Goal: Information Seeking & Learning: Learn about a topic

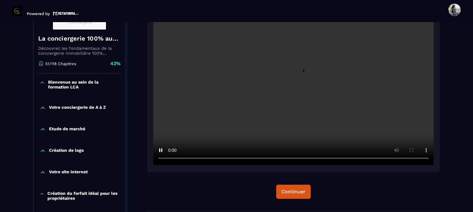
scroll to position [123, 0]
click at [286, 190] on div "Continuer" at bounding box center [293, 192] width 24 height 6
click at [260, 81] on video at bounding box center [293, 71] width 280 height 187
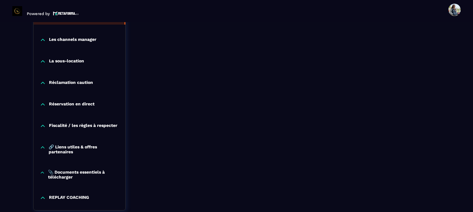
scroll to position [542, 0]
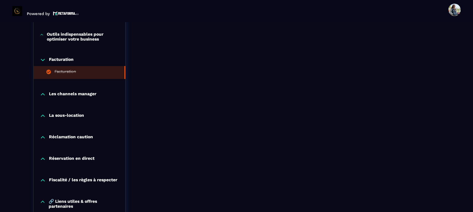
click at [63, 95] on p "Les channels manager" at bounding box center [72, 94] width 47 height 6
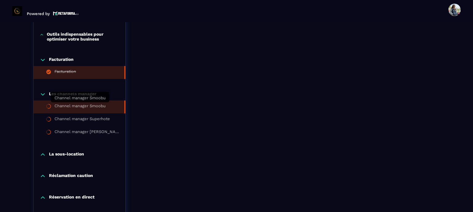
click at [64, 104] on div "Channel manager Smoobu" at bounding box center [79, 107] width 51 height 7
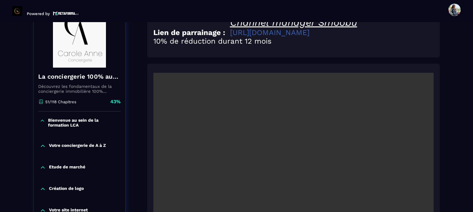
scroll to position [126, 0]
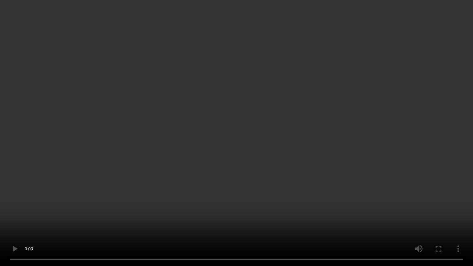
click at [290, 138] on video at bounding box center [236, 133] width 473 height 266
click at [213, 132] on video at bounding box center [236, 133] width 473 height 266
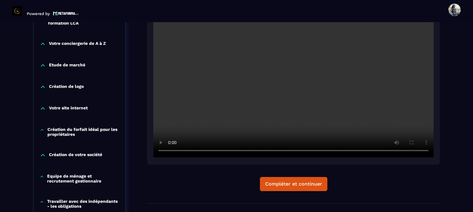
scroll to position [156, 0]
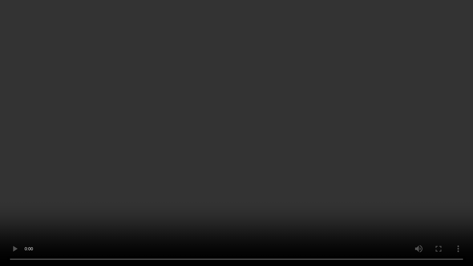
click at [275, 174] on video at bounding box center [236, 133] width 473 height 266
click at [268, 156] on video at bounding box center [236, 133] width 473 height 266
click at [309, 154] on video at bounding box center [236, 133] width 473 height 266
click at [202, 129] on video at bounding box center [236, 133] width 473 height 266
click at [166, 141] on video at bounding box center [236, 133] width 473 height 266
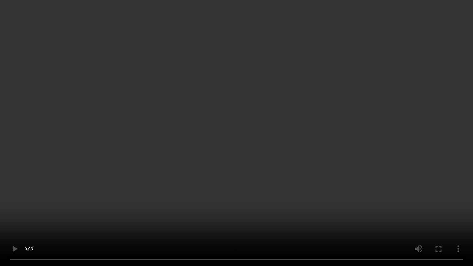
click at [188, 128] on video at bounding box center [236, 133] width 473 height 266
click at [251, 142] on video at bounding box center [236, 133] width 473 height 266
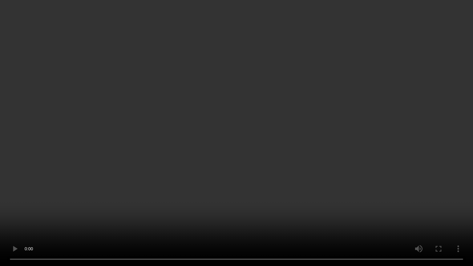
click at [243, 140] on video at bounding box center [236, 133] width 473 height 266
click at [215, 132] on video at bounding box center [236, 133] width 473 height 266
click at [218, 138] on video at bounding box center [236, 133] width 473 height 266
click at [192, 139] on video at bounding box center [236, 133] width 473 height 266
click at [187, 145] on video at bounding box center [236, 133] width 473 height 266
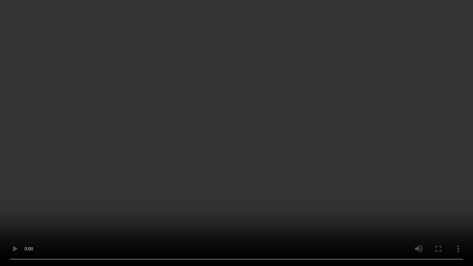
click at [124, 147] on video at bounding box center [236, 133] width 473 height 266
click at [263, 162] on video at bounding box center [236, 133] width 473 height 266
click at [237, 154] on video at bounding box center [236, 133] width 473 height 266
click at [318, 187] on video at bounding box center [236, 133] width 473 height 266
click at [252, 156] on video at bounding box center [236, 133] width 473 height 266
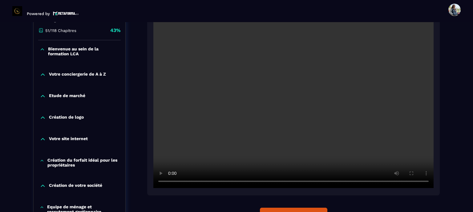
click at [308, 113] on video at bounding box center [293, 95] width 280 height 187
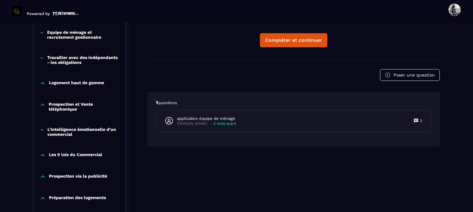
scroll to position [341, 0]
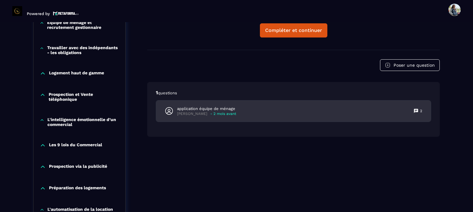
click at [214, 113] on p "- 2 mois avant" at bounding box center [223, 114] width 26 height 5
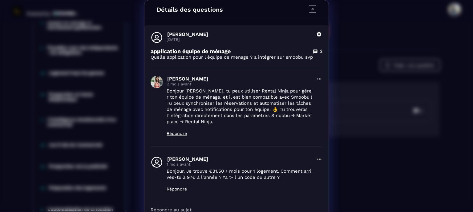
click at [309, 7] on icon "Modal window" at bounding box center [312, 8] width 7 height 7
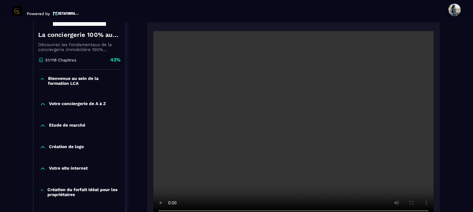
scroll to position [156, 0]
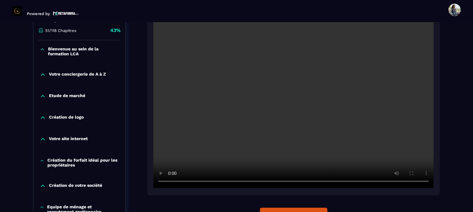
click at [295, 133] on video at bounding box center [293, 95] width 280 height 187
click at [287, 109] on video at bounding box center [293, 95] width 280 height 187
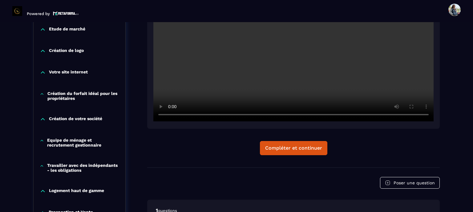
scroll to position [187, 0]
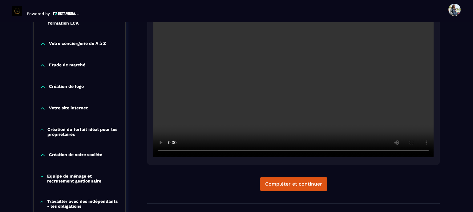
click at [254, 93] on video at bounding box center [293, 64] width 280 height 187
click at [329, 96] on video at bounding box center [293, 64] width 280 height 187
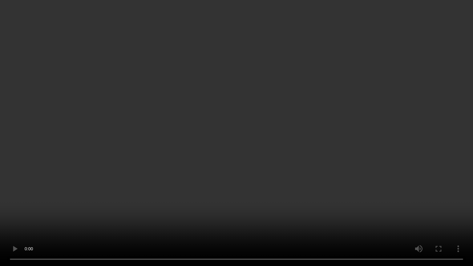
click at [246, 168] on video at bounding box center [236, 133] width 473 height 266
click at [307, 133] on video at bounding box center [236, 133] width 473 height 266
click at [264, 140] on video at bounding box center [236, 133] width 473 height 266
click at [335, 165] on video at bounding box center [236, 133] width 473 height 266
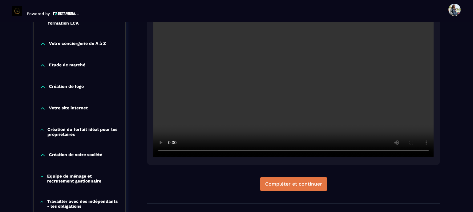
click at [282, 183] on div "Compléter et continuer" at bounding box center [293, 184] width 57 height 6
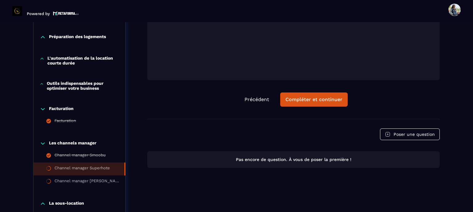
scroll to position [585, 0]
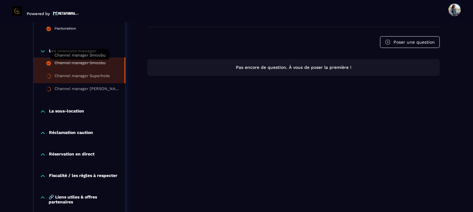
click at [78, 64] on div "Channel manager Smoobu" at bounding box center [79, 64] width 51 height 7
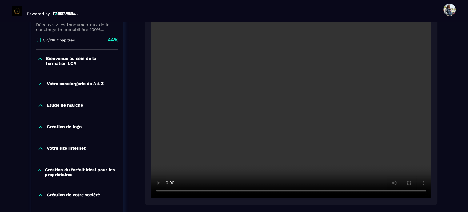
scroll to position [156, 0]
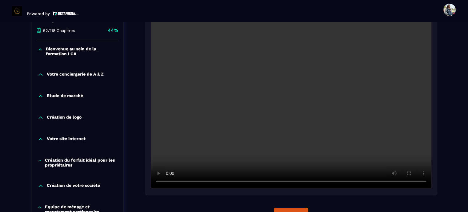
click at [298, 122] on video at bounding box center [291, 95] width 280 height 187
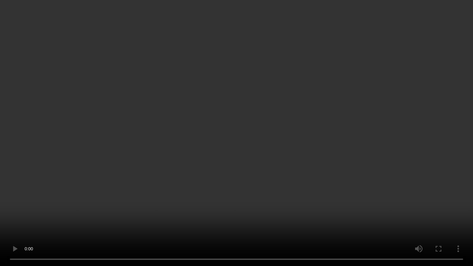
click at [237, 129] on video at bounding box center [236, 133] width 473 height 266
click at [239, 147] on video at bounding box center [236, 133] width 473 height 266
click at [236, 171] on video at bounding box center [236, 133] width 473 height 266
click at [293, 212] on video at bounding box center [236, 133] width 473 height 266
click at [260, 154] on video at bounding box center [236, 133] width 473 height 266
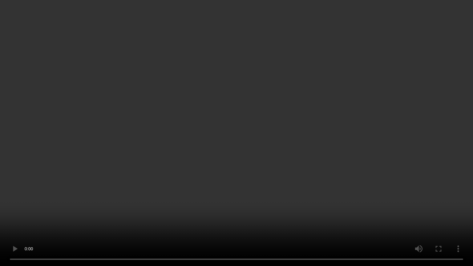
click at [260, 154] on video at bounding box center [236, 133] width 473 height 266
click at [213, 156] on video at bounding box center [236, 133] width 473 height 266
click at [247, 179] on video at bounding box center [236, 133] width 473 height 266
click at [179, 179] on video at bounding box center [236, 133] width 473 height 266
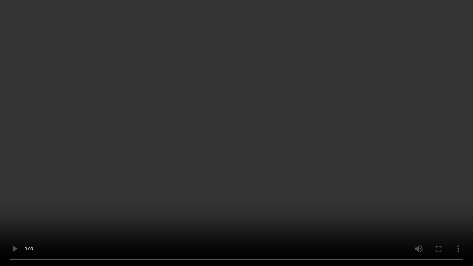
click at [179, 173] on video at bounding box center [236, 133] width 473 height 266
click at [242, 130] on video at bounding box center [236, 133] width 473 height 266
click at [243, 130] on video at bounding box center [236, 133] width 473 height 266
click at [235, 152] on video at bounding box center [236, 133] width 473 height 266
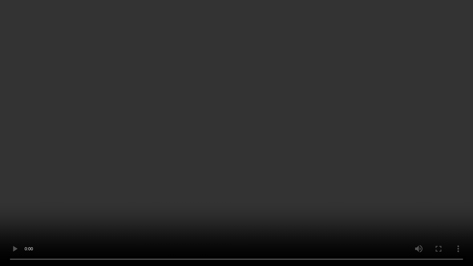
click at [239, 145] on video at bounding box center [236, 133] width 473 height 266
click at [245, 95] on video at bounding box center [236, 133] width 473 height 266
click at [242, 185] on video at bounding box center [236, 133] width 473 height 266
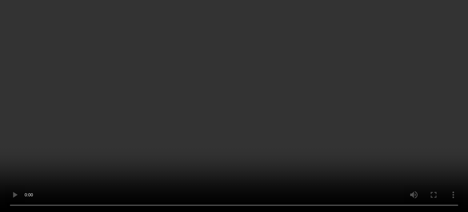
scroll to position [310, 0]
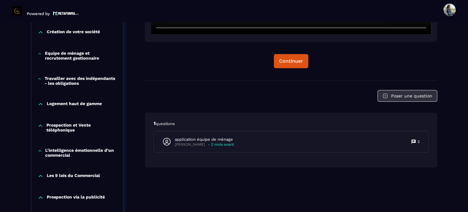
click at [415, 97] on button "Poser une question" at bounding box center [408, 96] width 60 height 12
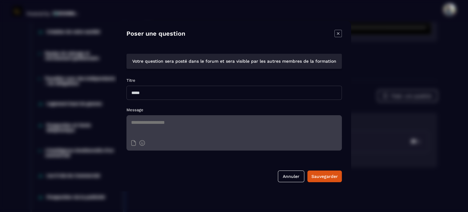
click at [206, 127] on textarea "Modal window" at bounding box center [235, 126] width 216 height 22
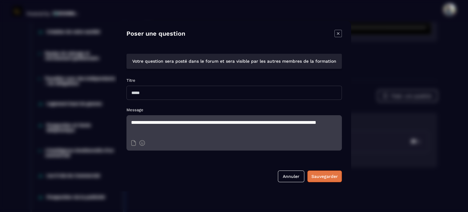
type textarea "**********"
click at [319, 176] on div "Sauvegarder" at bounding box center [325, 177] width 26 height 6
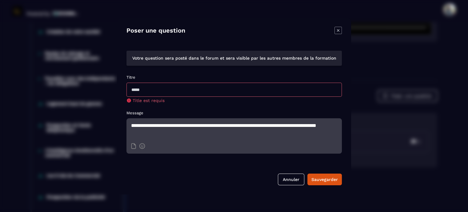
click at [171, 94] on input "Modal window" at bounding box center [235, 90] width 216 height 14
type input "*"
type input "**********"
click at [329, 183] on div "**********" at bounding box center [234, 106] width 234 height 177
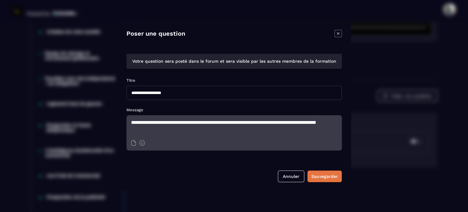
click at [329, 176] on div "Sauvegarder" at bounding box center [325, 177] width 26 height 6
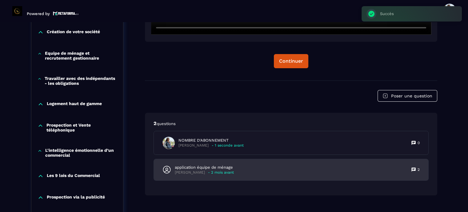
click at [190, 171] on p "[PERSON_NAME]" at bounding box center [190, 173] width 30 height 5
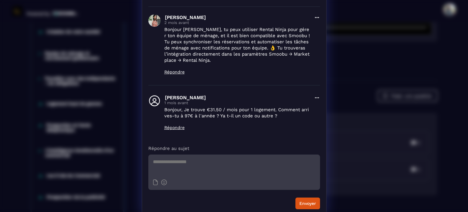
scroll to position [0, 0]
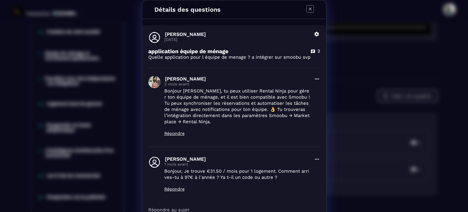
click at [307, 9] on icon "Modal window" at bounding box center [310, 8] width 7 height 7
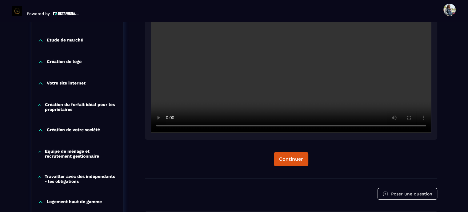
scroll to position [218, 0]
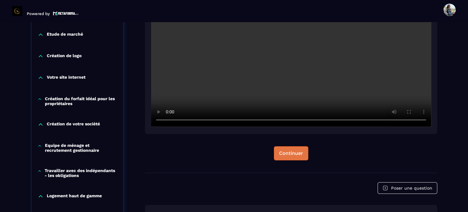
click at [290, 159] on button "Continuer" at bounding box center [291, 154] width 34 height 14
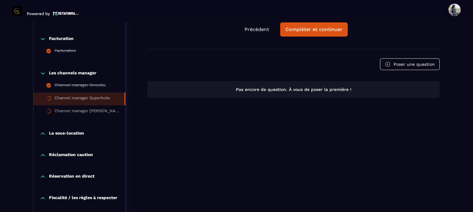
scroll to position [550, 0]
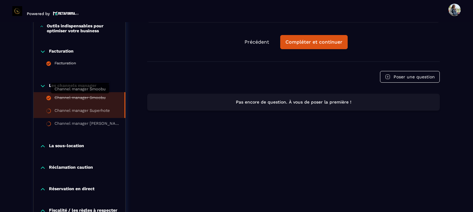
click at [81, 97] on div "Channel manager Smoobu" at bounding box center [79, 98] width 51 height 7
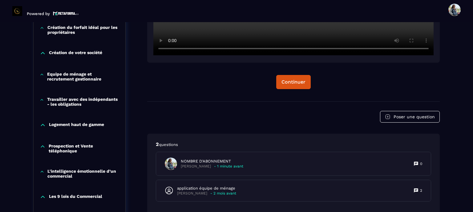
scroll to position [372, 0]
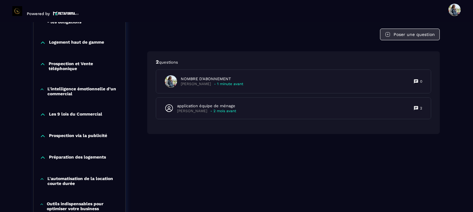
click at [413, 35] on button "Poser une question" at bounding box center [410, 35] width 60 height 12
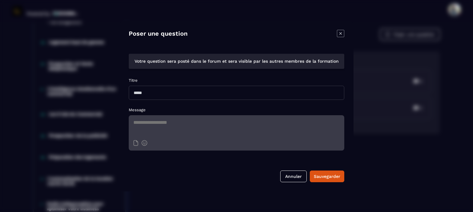
click at [148, 91] on input "Modal window" at bounding box center [237, 93] width 216 height 14
type input "*"
type input "**********"
click at [153, 123] on textarea "Modal window" at bounding box center [237, 126] width 216 height 22
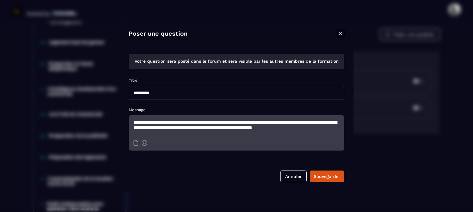
scroll to position [1, 0]
type textarea "**********"
click at [320, 178] on div "Sauvegarder" at bounding box center [327, 177] width 26 height 6
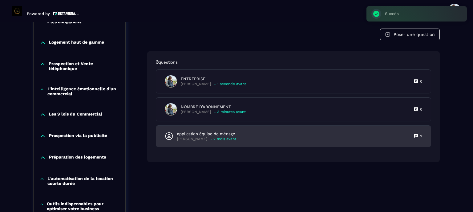
click at [243, 139] on div "application équipe de ménage [PERSON_NAME] - 2 mois avant 2" at bounding box center [293, 136] width 275 height 21
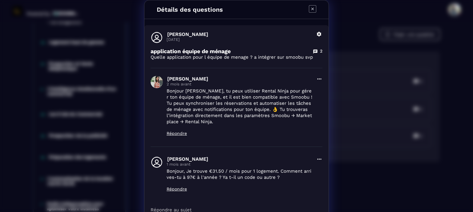
click at [394, 65] on div "Détails des questions [PERSON_NAME] [DATE] Supprimer application équipe de ména…" at bounding box center [236, 139] width 473 height 278
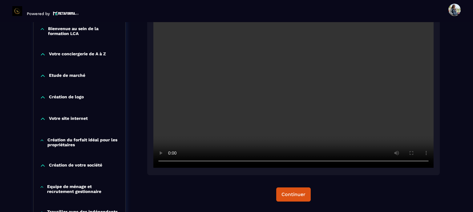
scroll to position [187, 0]
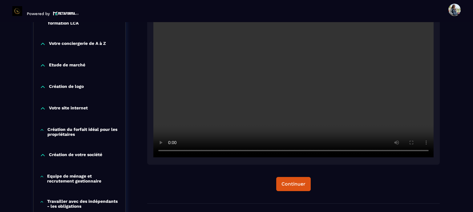
click at [89, 153] on p "Création de votre société" at bounding box center [75, 155] width 53 height 6
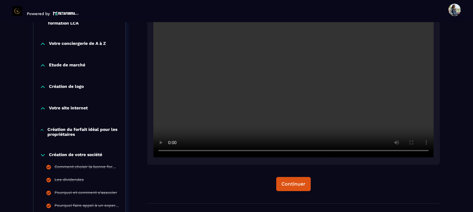
scroll to position [249, 0]
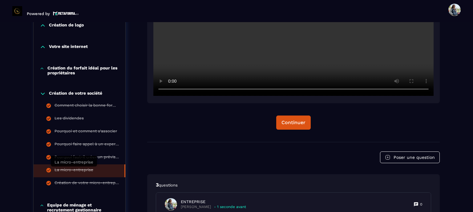
click at [75, 172] on div "La micro-entreprise" at bounding box center [73, 171] width 39 height 7
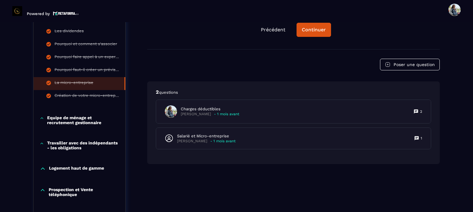
scroll to position [341, 0]
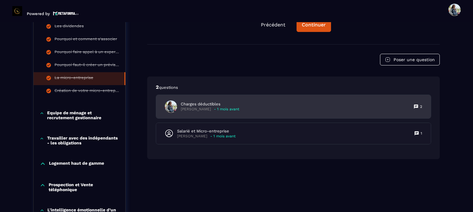
click at [223, 108] on p "- 1 mois avant" at bounding box center [226, 109] width 25 height 5
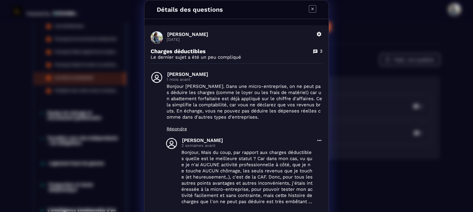
click at [309, 8] on icon "Modal window" at bounding box center [312, 8] width 7 height 7
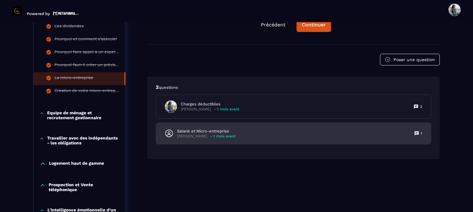
click at [192, 136] on p "[PERSON_NAME]" at bounding box center [192, 136] width 30 height 5
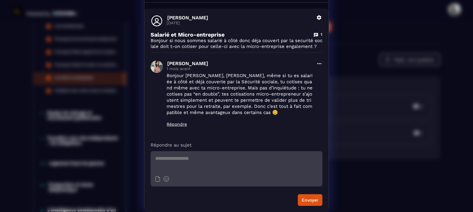
scroll to position [0, 0]
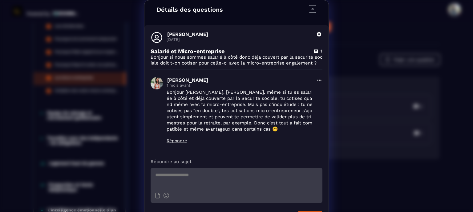
click at [310, 10] on icon "Modal window" at bounding box center [312, 8] width 7 height 7
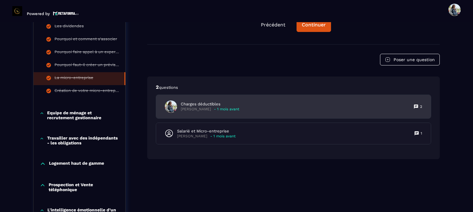
click at [203, 110] on p "[PERSON_NAME]" at bounding box center [196, 109] width 30 height 5
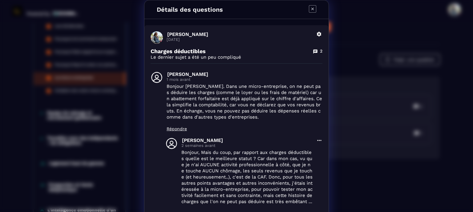
click at [211, 58] on p "Le dernier sujet a été un peu compliqué" at bounding box center [237, 57] width 172 height 6
click at [232, 36] on p "[PERSON_NAME]" at bounding box center [239, 34] width 145 height 6
click at [159, 34] on span "Modal window" at bounding box center [157, 37] width 12 height 12
click at [311, 11] on icon "Modal window" at bounding box center [312, 8] width 7 height 7
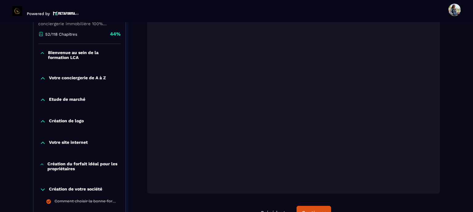
scroll to position [156, 0]
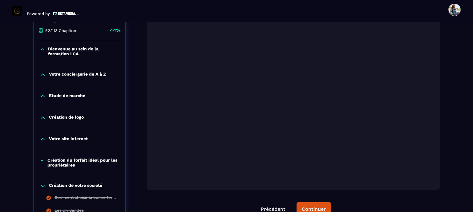
click at [57, 139] on p "Votre site internet" at bounding box center [68, 139] width 39 height 6
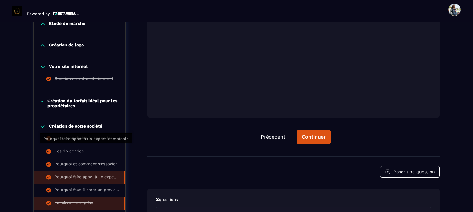
scroll to position [218, 0]
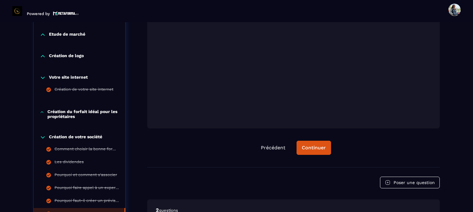
click at [71, 55] on p "Création de logo" at bounding box center [66, 56] width 35 height 6
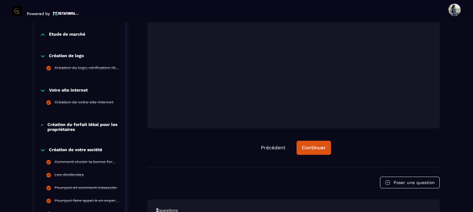
click at [80, 125] on p "Création du forfait idéal pour les propriétaires" at bounding box center [83, 127] width 72 height 10
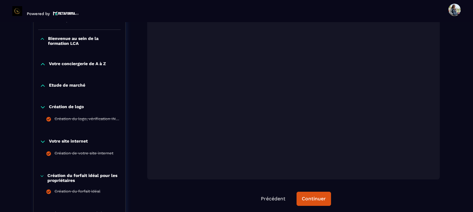
scroll to position [156, 0]
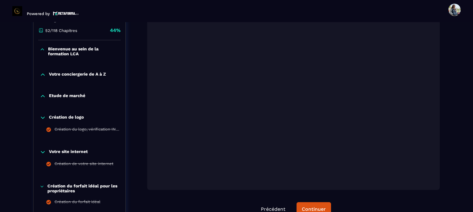
click at [80, 75] on p "Votre conciergerie de A à Z" at bounding box center [77, 75] width 57 height 6
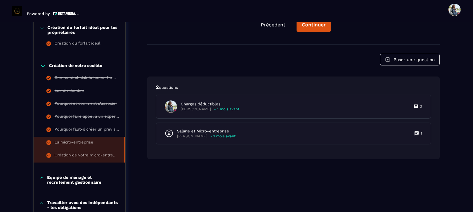
scroll to position [403, 0]
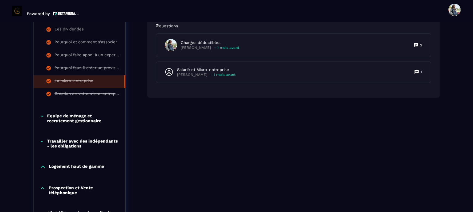
click at [79, 121] on p "Equipe de ménage et recrutement gestionnaire" at bounding box center [83, 119] width 72 height 10
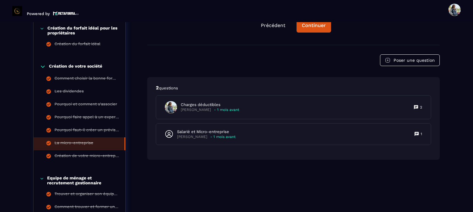
scroll to position [341, 0]
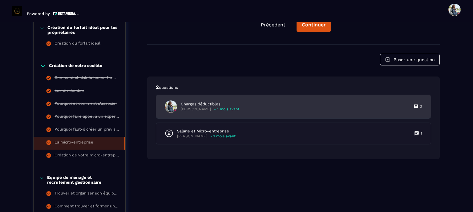
click at [200, 107] on p "[PERSON_NAME]" at bounding box center [196, 109] width 30 height 5
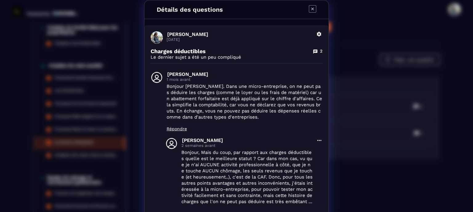
click at [311, 10] on icon "Modal window" at bounding box center [312, 8] width 7 height 7
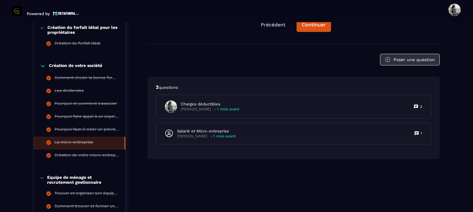
click at [409, 59] on button "Poser une question" at bounding box center [410, 60] width 60 height 12
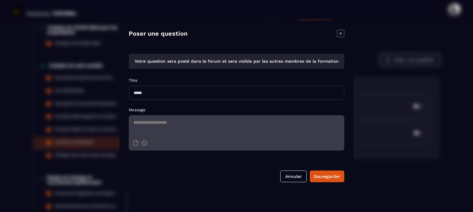
click at [219, 127] on textarea "Modal window" at bounding box center [237, 126] width 216 height 22
click at [163, 91] on input "Modal window" at bounding box center [237, 93] width 216 height 14
type input "********"
click at [157, 133] on textarea "Modal window" at bounding box center [237, 126] width 216 height 22
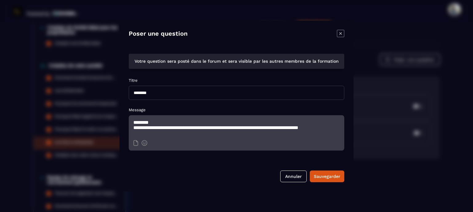
scroll to position [1, 0]
type textarea "**********"
click at [328, 175] on div "Sauvegarder" at bounding box center [327, 177] width 26 height 6
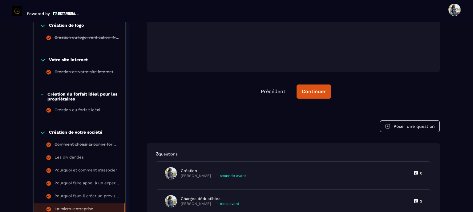
scroll to position [280, 0]
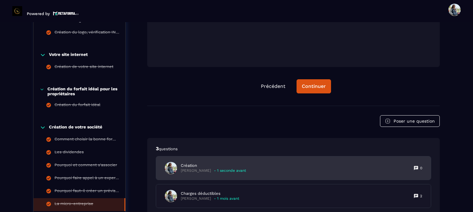
click at [200, 172] on p "[PERSON_NAME]" at bounding box center [196, 171] width 30 height 5
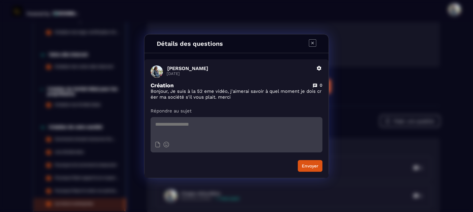
click at [315, 43] on icon "Modal window" at bounding box center [312, 42] width 7 height 7
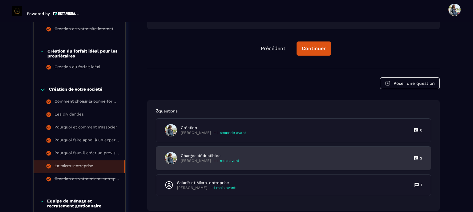
scroll to position [372, 0]
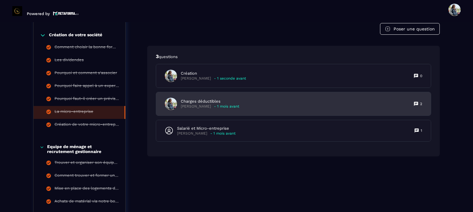
click at [221, 107] on p "- 1 mois avant" at bounding box center [226, 106] width 25 height 5
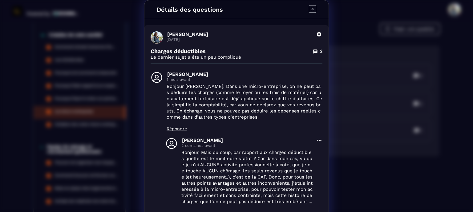
click at [309, 7] on icon "Modal window" at bounding box center [312, 8] width 7 height 7
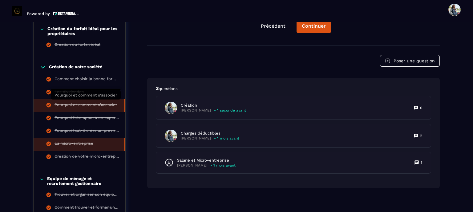
scroll to position [341, 0]
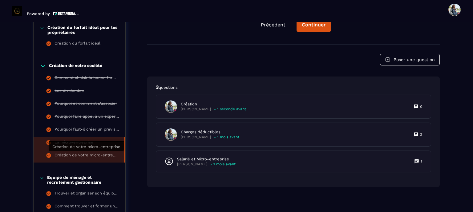
click at [68, 155] on div "Création de votre micro-entreprise" at bounding box center [86, 156] width 64 height 7
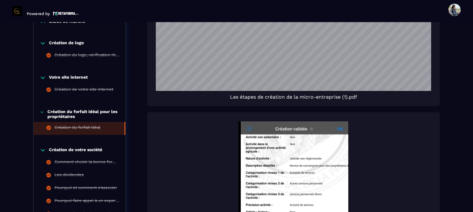
scroll to position [341, 0]
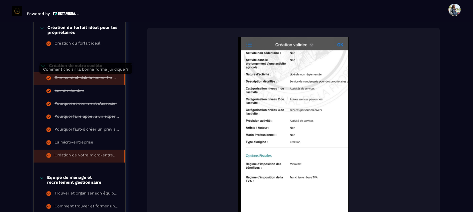
click at [72, 79] on div "Comment choisir la bonne forme juridique ?" at bounding box center [86, 78] width 64 height 7
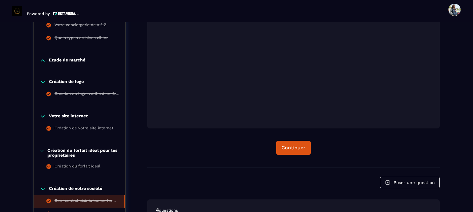
scroll to position [310, 0]
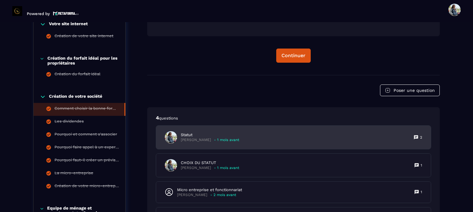
click at [202, 141] on p "[PERSON_NAME]" at bounding box center [196, 140] width 30 height 5
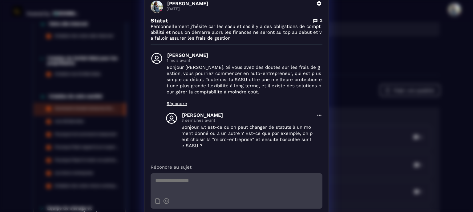
scroll to position [53, 0]
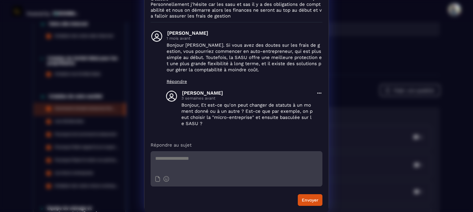
click at [176, 162] on textarea "Modal window" at bounding box center [237, 162] width 172 height 22
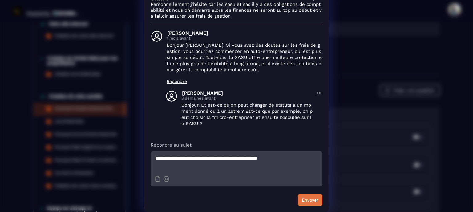
type textarea "**********"
click at [300, 200] on button "Envoyer" at bounding box center [310, 201] width 25 height 12
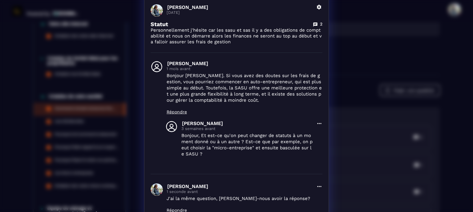
scroll to position [0, 0]
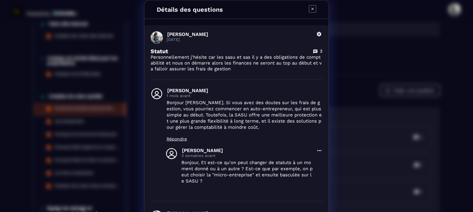
click at [309, 11] on icon "Modal window" at bounding box center [312, 8] width 7 height 7
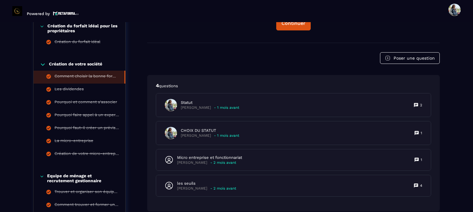
scroll to position [400, 0]
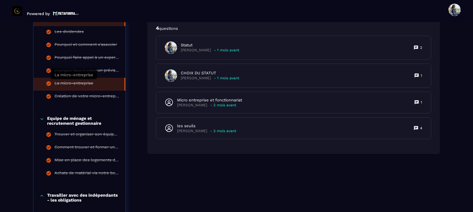
click at [78, 85] on div "La micro-entreprise" at bounding box center [73, 84] width 39 height 7
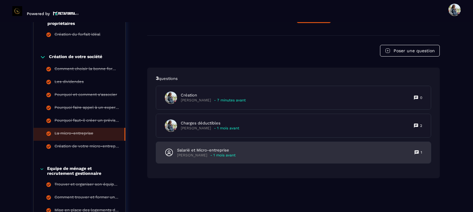
scroll to position [341, 0]
